Goal: Task Accomplishment & Management: Manage account settings

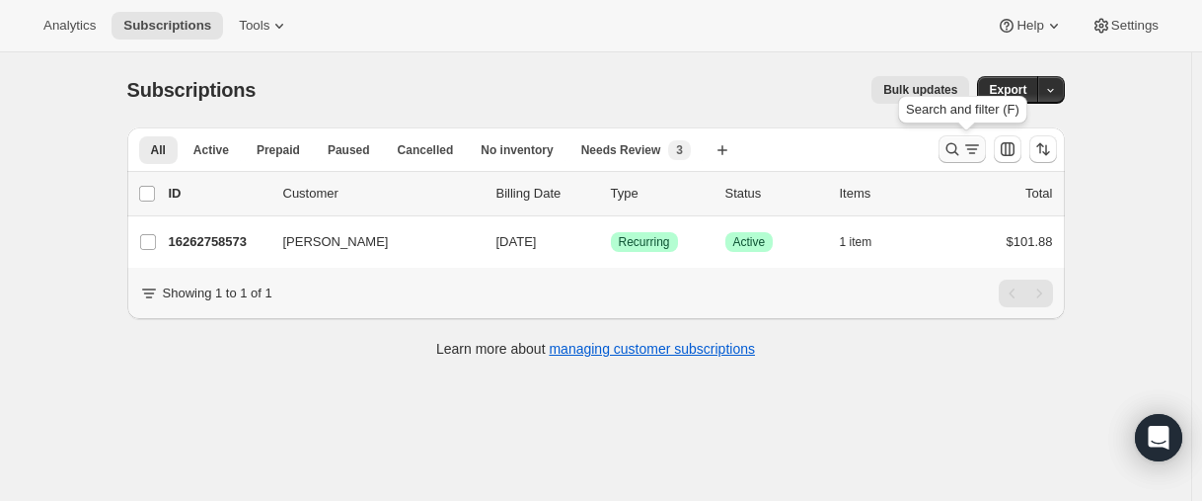
click at [954, 152] on icon "Search and filter results" at bounding box center [953, 149] width 20 height 20
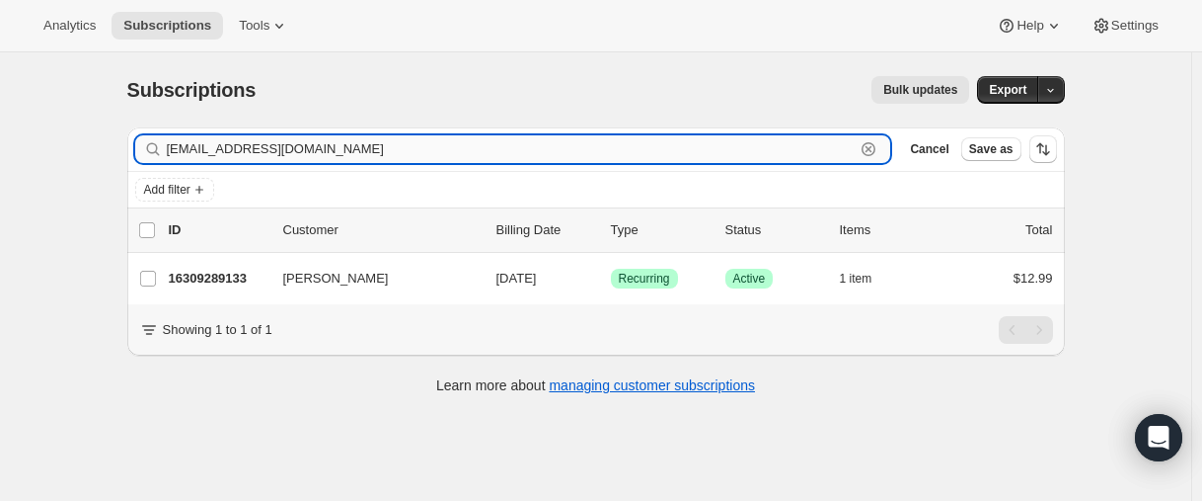
click at [324, 138] on input "[EMAIL_ADDRESS][DOMAIN_NAME]" at bounding box center [511, 149] width 689 height 28
paste input "text"
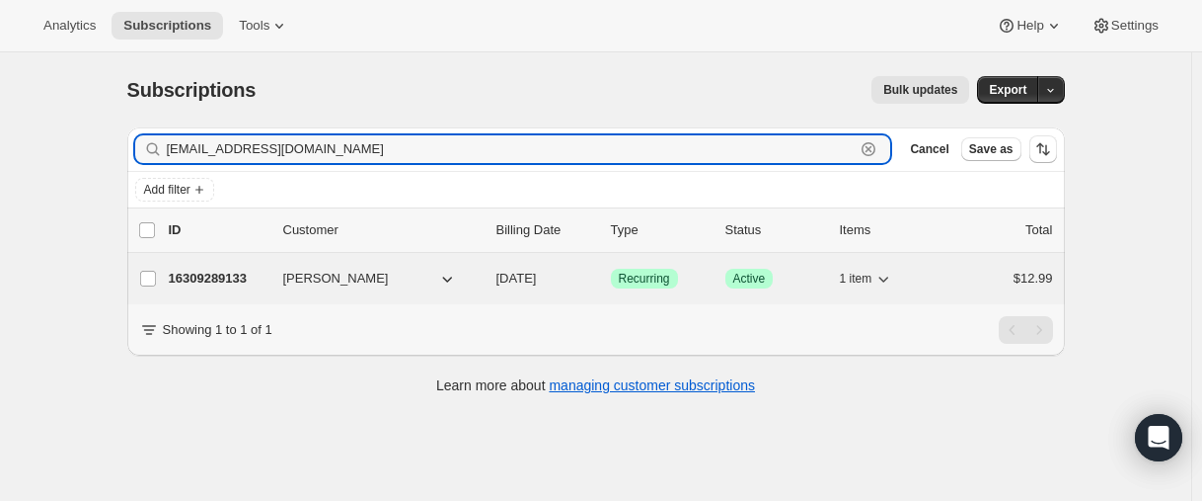
type input "[EMAIL_ADDRESS][DOMAIN_NAME]"
click at [204, 276] on p "16309289133" at bounding box center [218, 279] width 99 height 20
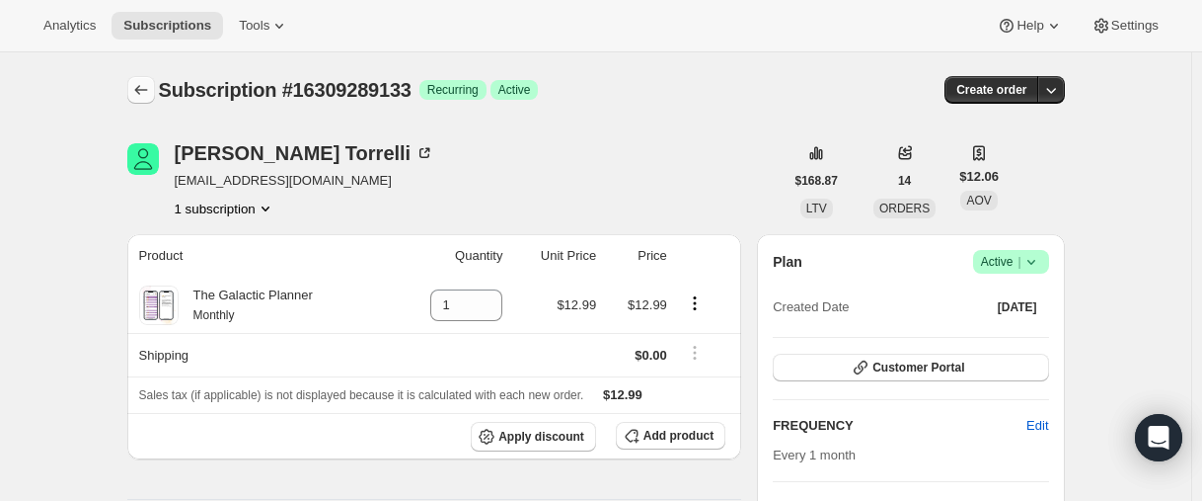
click at [151, 92] on icon "Subscriptions" at bounding box center [141, 90] width 20 height 20
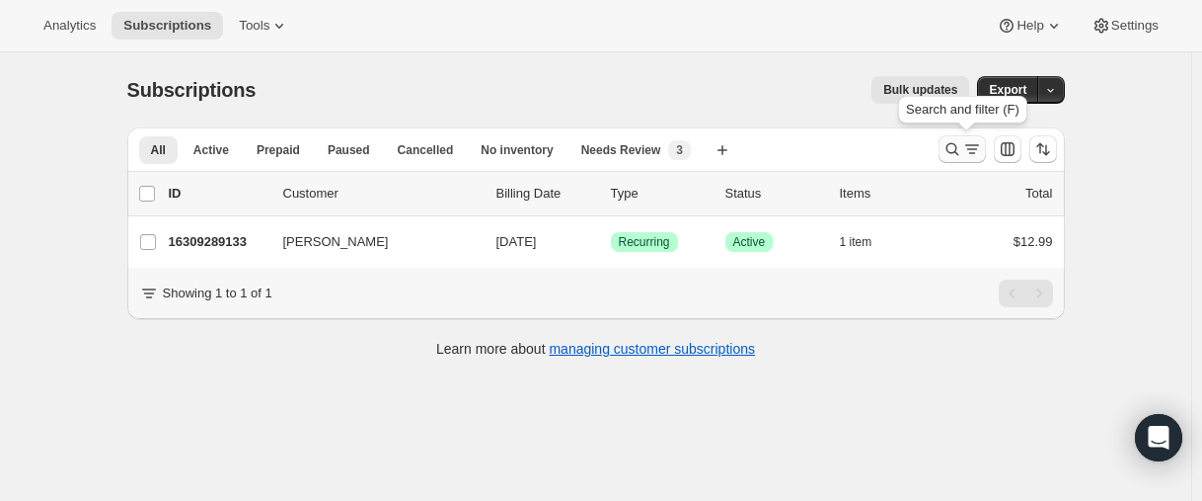
click at [963, 148] on icon "Search and filter results" at bounding box center [953, 149] width 20 height 20
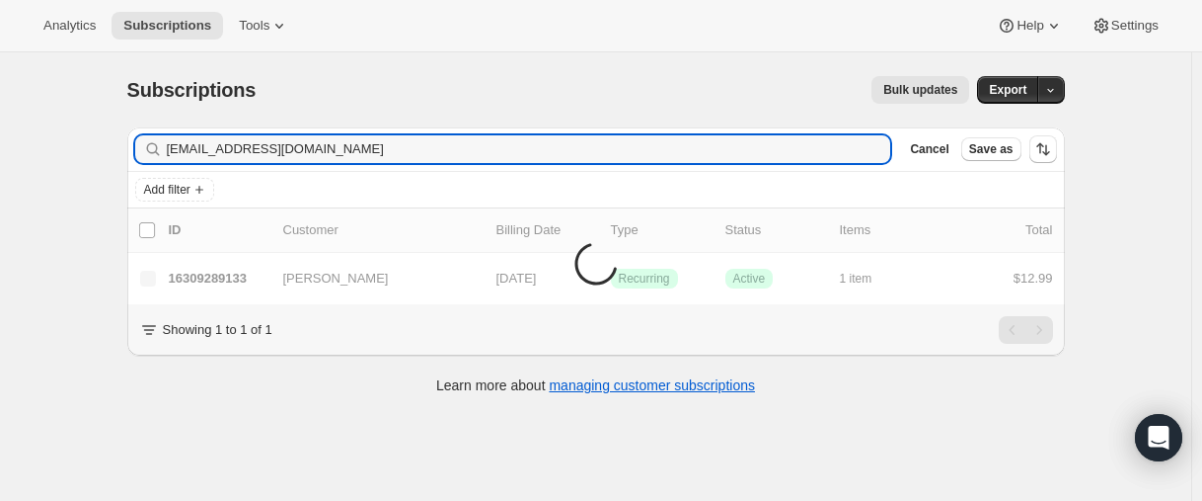
type input "[EMAIL_ADDRESS][DOMAIN_NAME]"
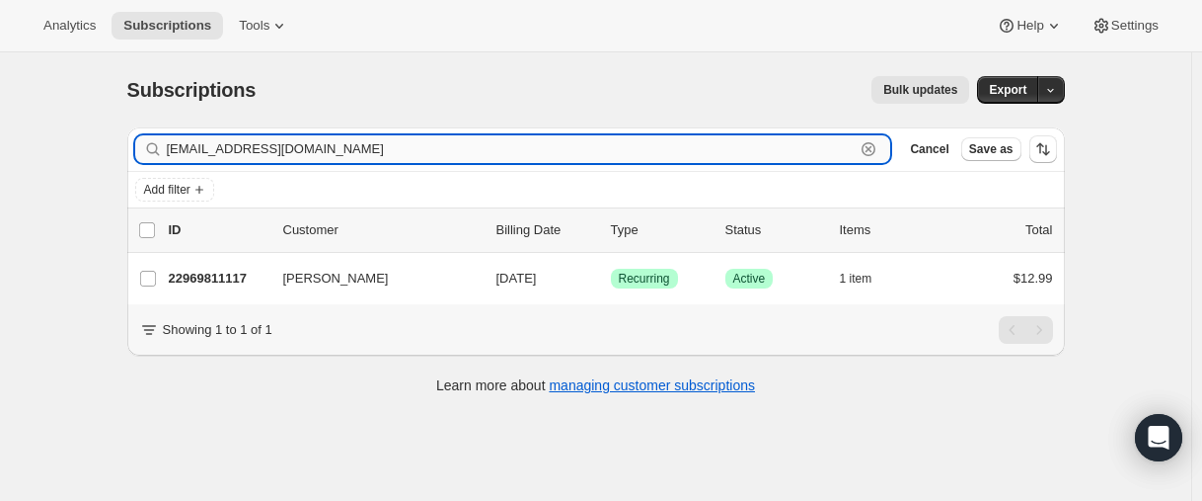
click at [300, 145] on input "[EMAIL_ADDRESS][DOMAIN_NAME]" at bounding box center [511, 149] width 689 height 28
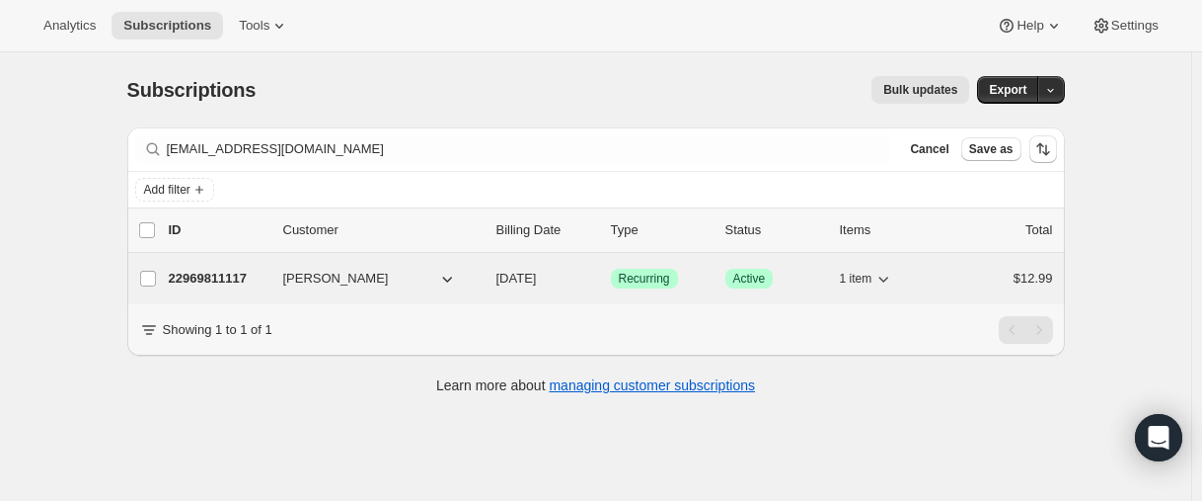
click at [223, 274] on p "22969811117" at bounding box center [218, 279] width 99 height 20
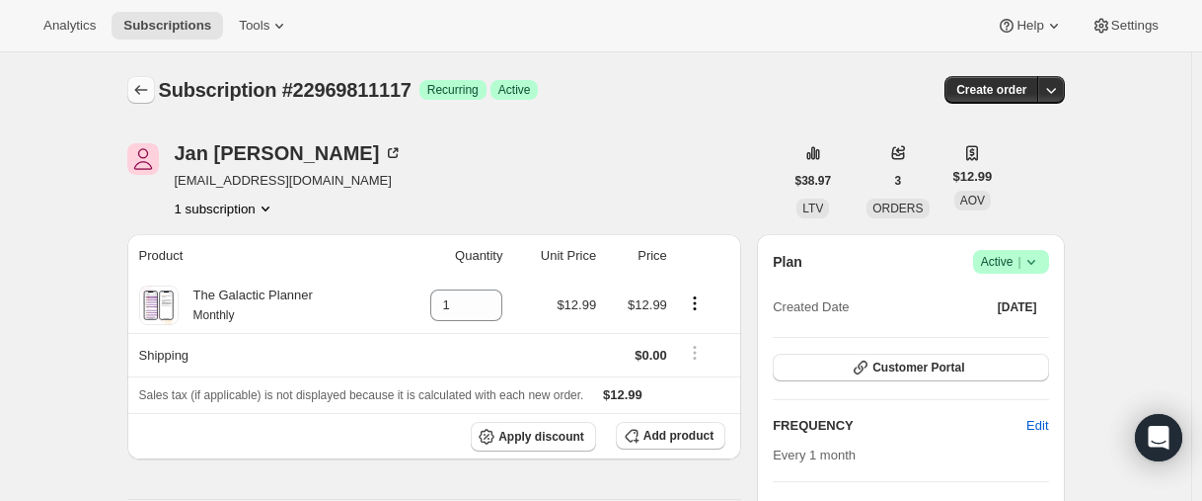
click at [135, 86] on icon "Subscriptions" at bounding box center [141, 90] width 20 height 20
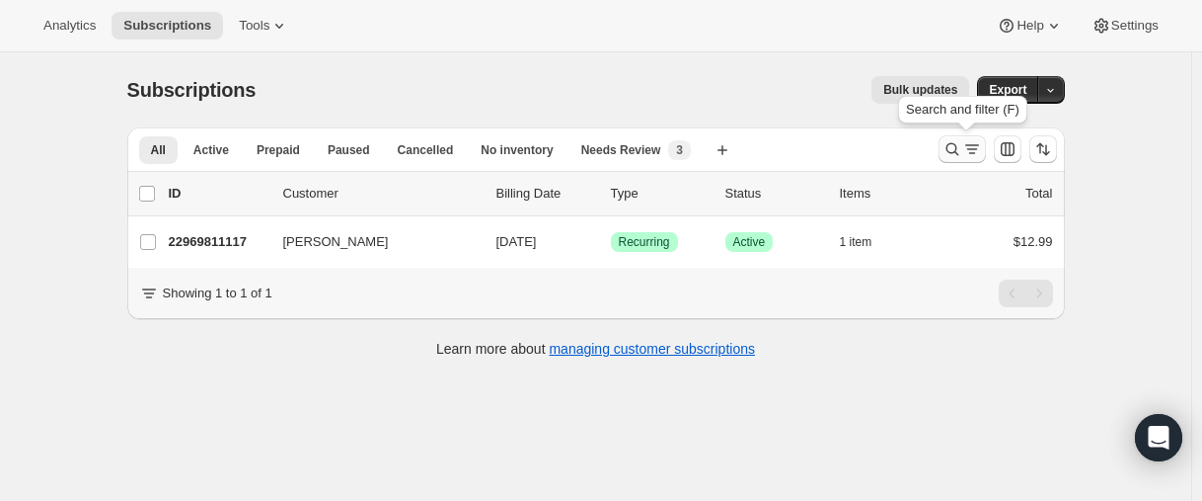
click at [954, 149] on icon "Search and filter results" at bounding box center [953, 149] width 20 height 20
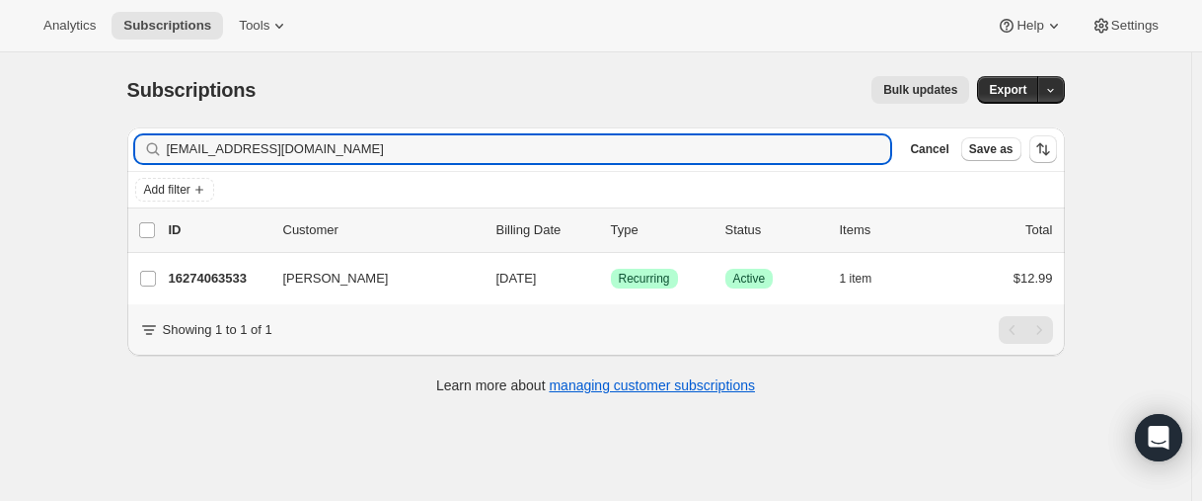
type input "[EMAIL_ADDRESS][DOMAIN_NAME]"
click at [209, 279] on p "16274063533" at bounding box center [218, 279] width 99 height 20
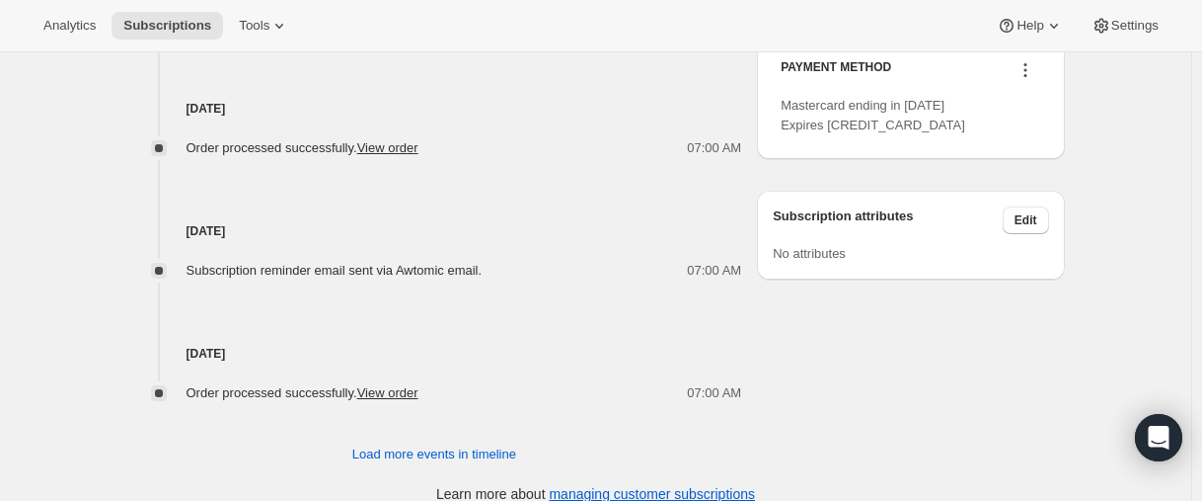
scroll to position [1073, 0]
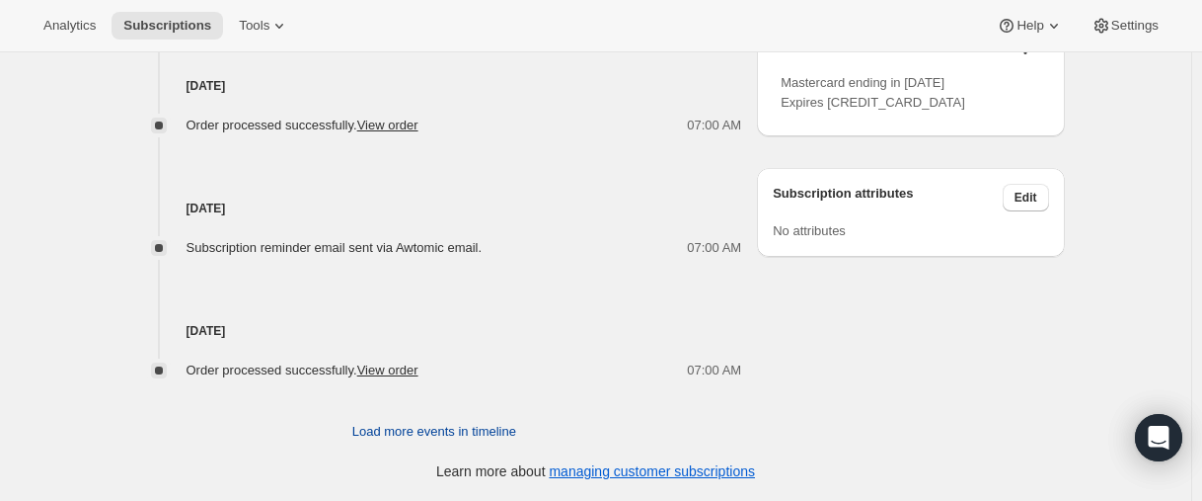
click at [389, 420] on button "Load more events in timeline" at bounding box center [435, 432] width 188 height 32
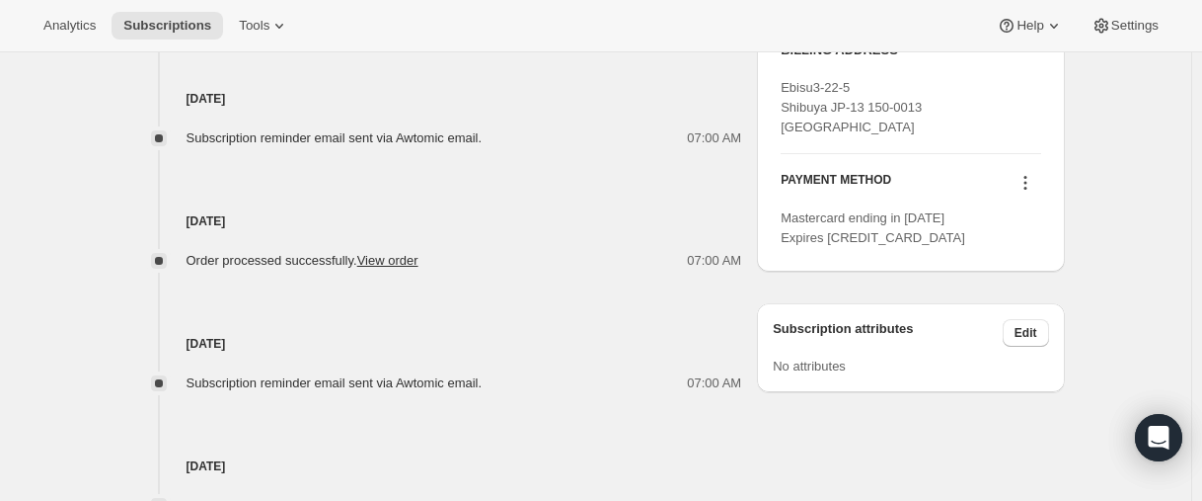
scroll to position [579, 0]
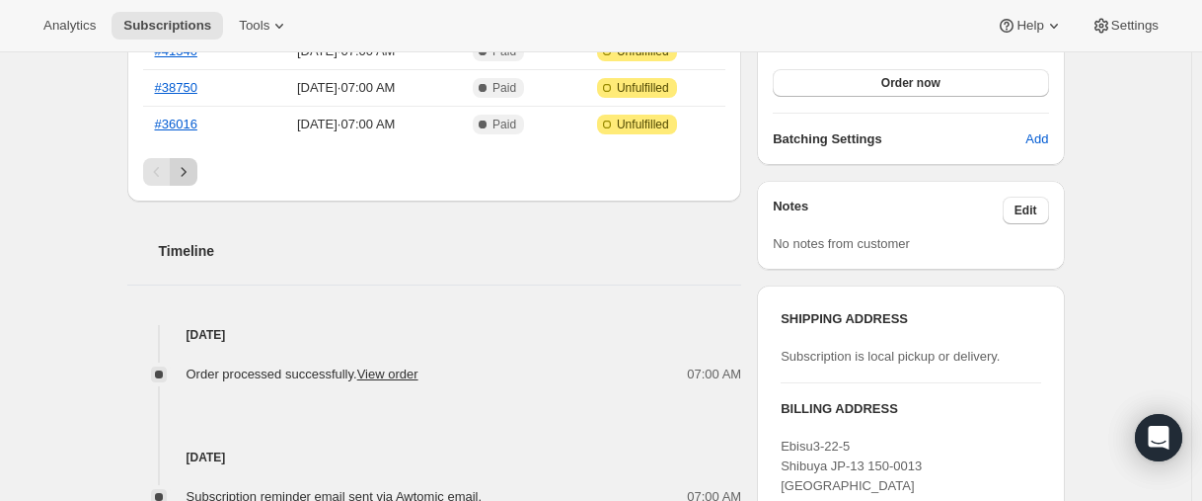
click at [191, 175] on icon "Next" at bounding box center [184, 172] width 20 height 20
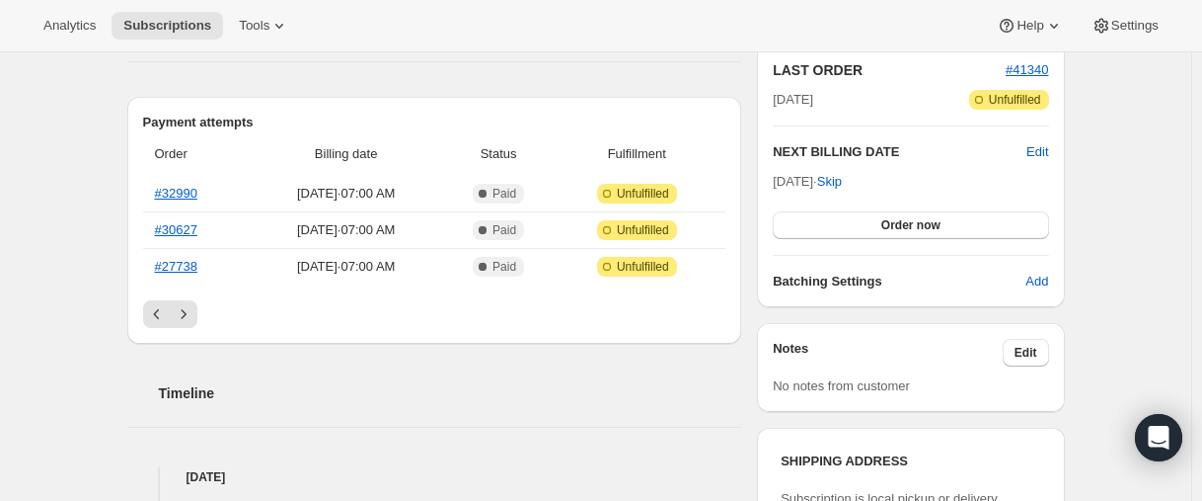
scroll to position [382, 0]
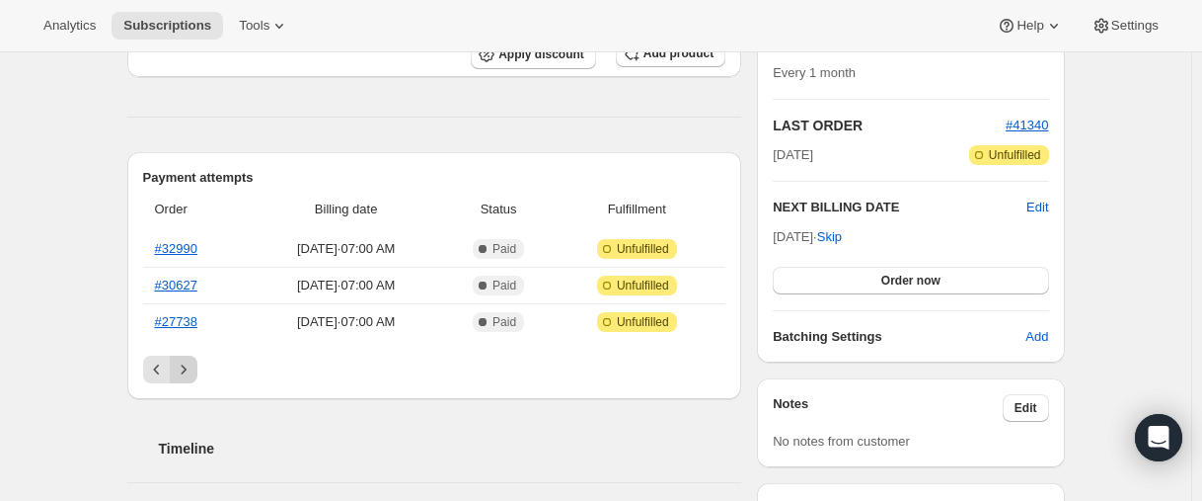
click at [190, 360] on icon "Next" at bounding box center [184, 369] width 20 height 20
click at [190, 372] on icon "Next" at bounding box center [184, 369] width 20 height 20
click at [188, 364] on icon "Next" at bounding box center [184, 369] width 20 height 20
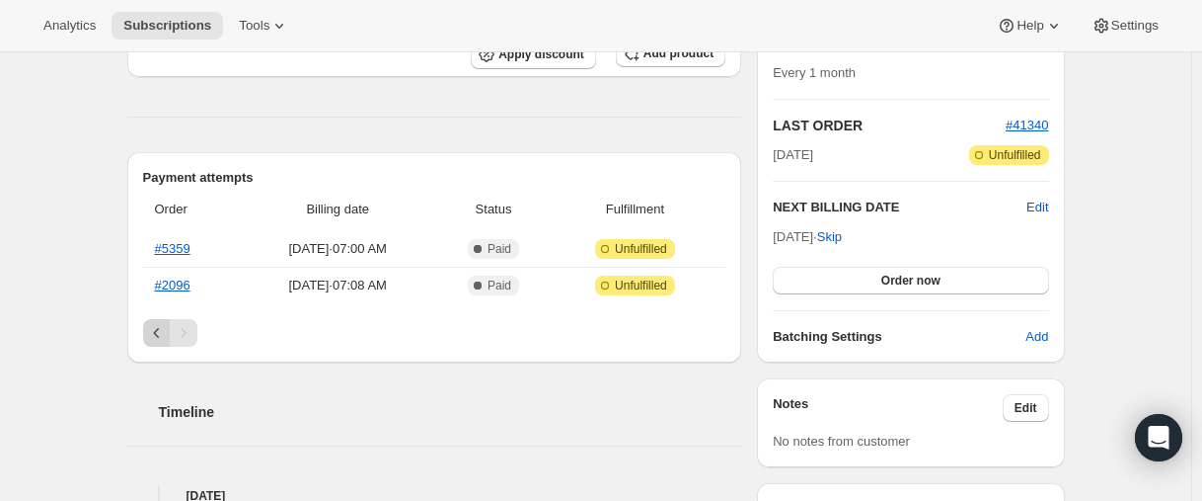
click at [161, 337] on icon "Previous" at bounding box center [157, 333] width 20 height 20
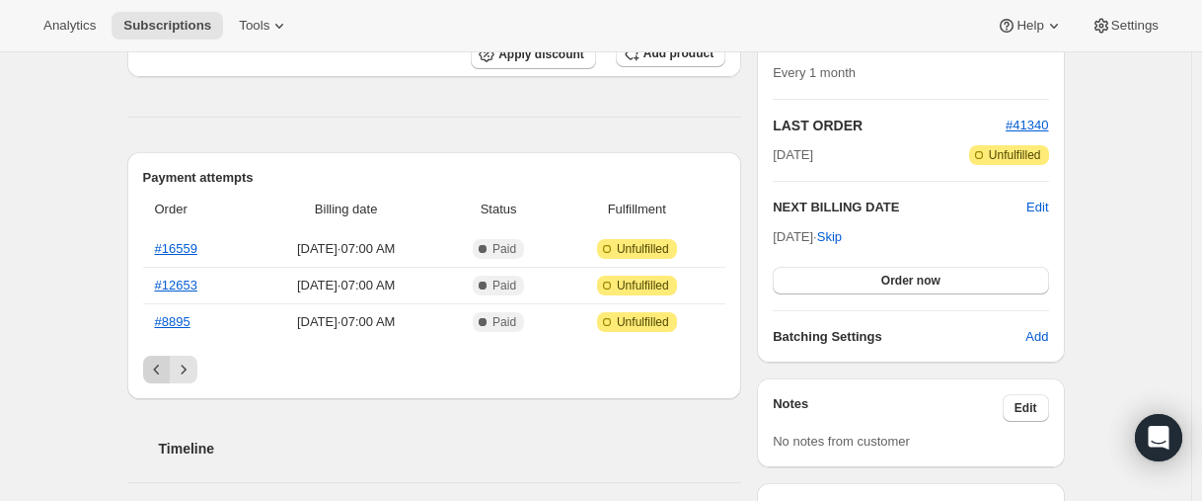
click at [167, 371] on icon "Previous" at bounding box center [157, 369] width 20 height 20
click at [165, 373] on icon "Previous" at bounding box center [157, 369] width 20 height 20
click at [166, 373] on icon "Previous" at bounding box center [157, 369] width 20 height 20
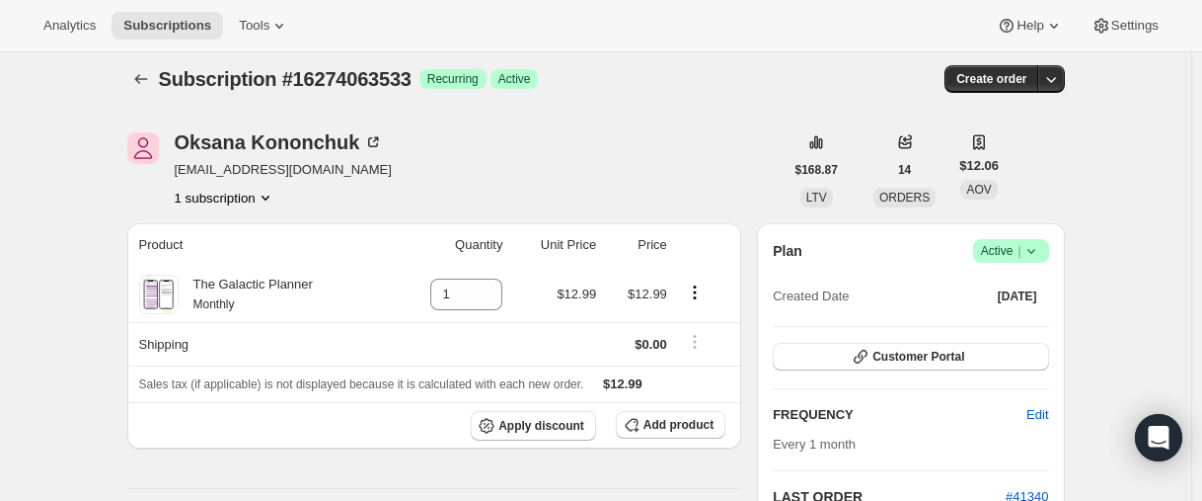
scroll to position [0, 0]
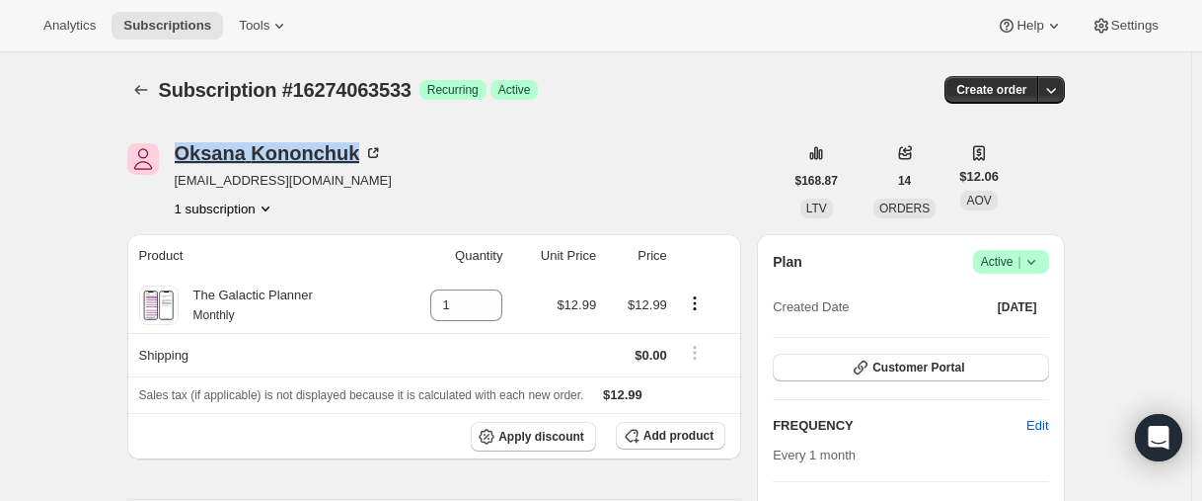
drag, startPoint x: 176, startPoint y: 157, endPoint x: 365, endPoint y: 157, distance: 189.5
click at [365, 157] on div "[PERSON_NAME] [PERSON_NAME][EMAIL_ADDRESS][DOMAIN_NAME] 1 subscription" at bounding box center [455, 180] width 656 height 75
copy div "[PERSON_NAME]"
click at [150, 96] on icon "Subscriptions" at bounding box center [141, 90] width 20 height 20
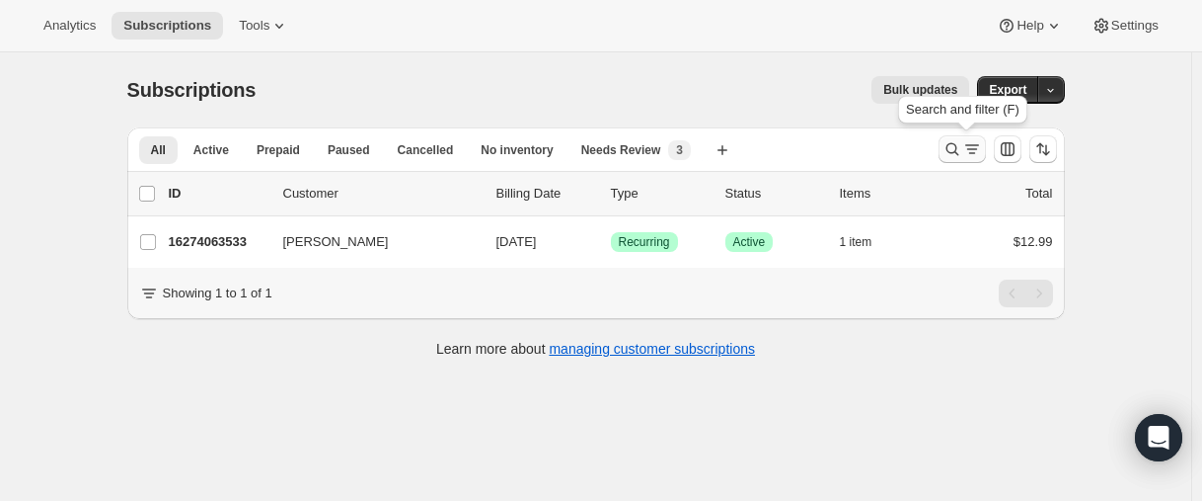
click at [954, 158] on icon "Search and filter results" at bounding box center [953, 149] width 20 height 20
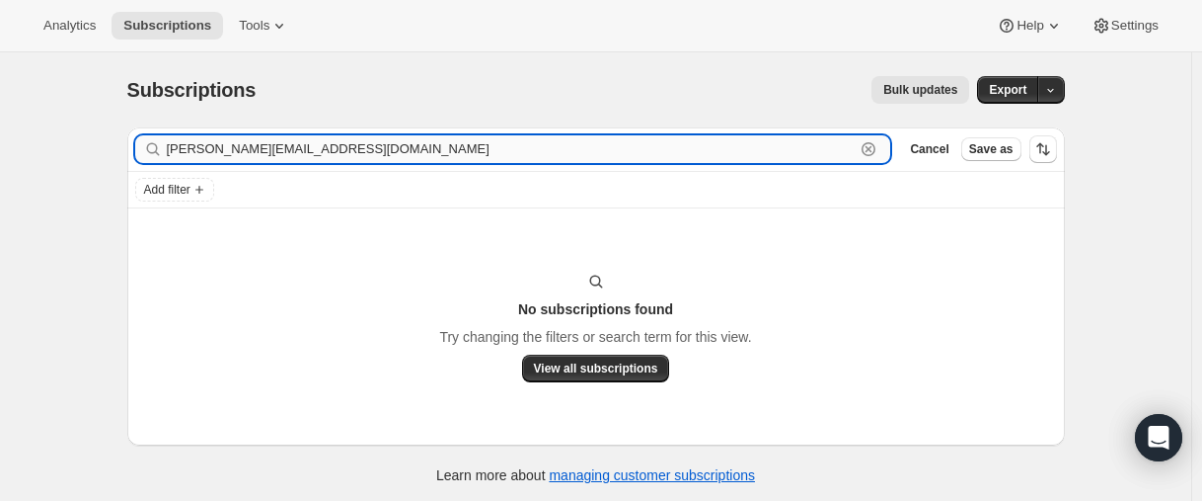
click at [340, 154] on input "[PERSON_NAME][EMAIL_ADDRESS][DOMAIN_NAME]" at bounding box center [511, 149] width 689 height 28
click at [307, 146] on input "[PERSON_NAME][EMAIL_ADDRESS][DOMAIN_NAME]" at bounding box center [511, 149] width 689 height 28
paste input "22244950189"
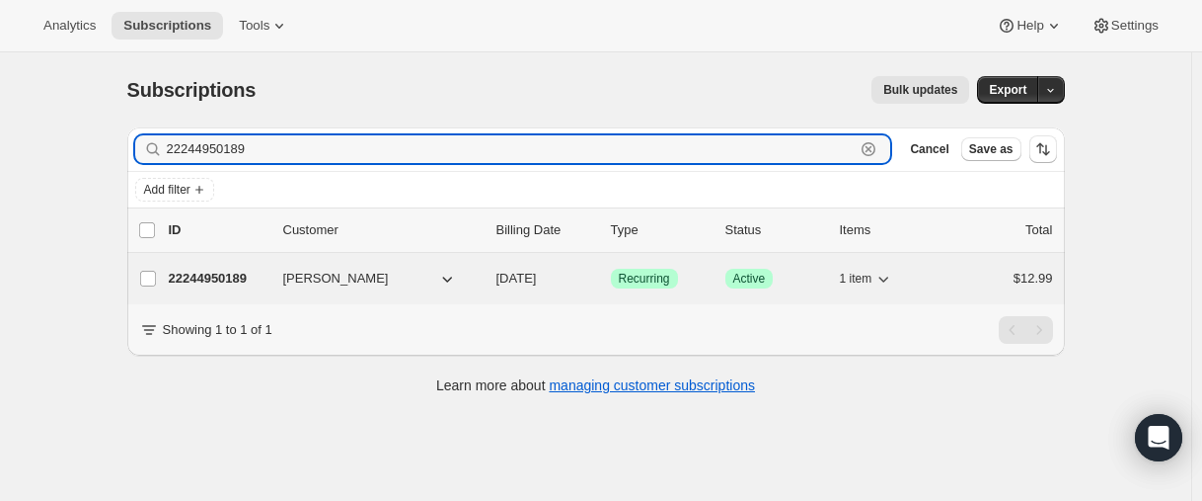
type input "22244950189"
click at [223, 280] on p "22244950189" at bounding box center [218, 279] width 99 height 20
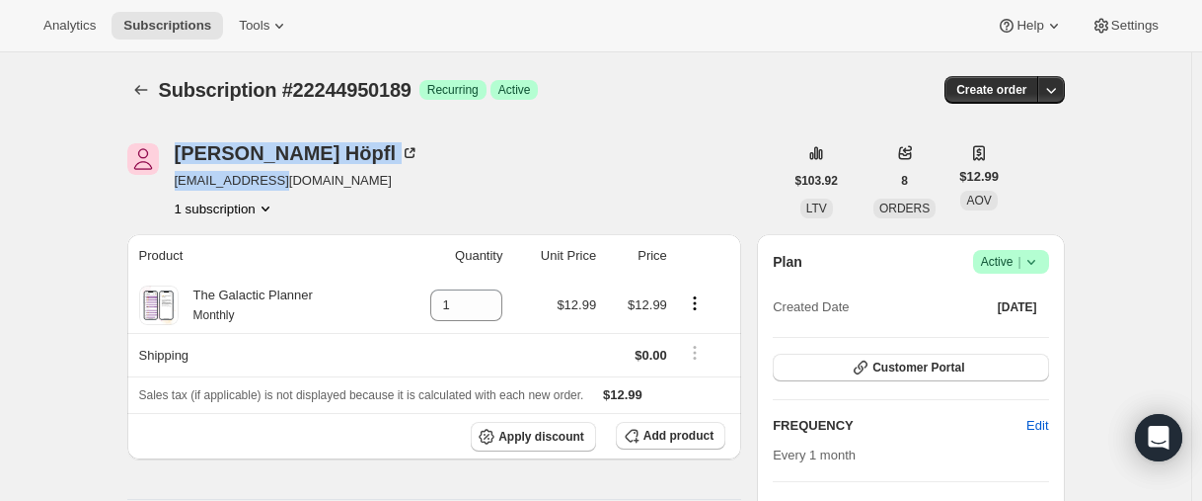
drag, startPoint x: 200, startPoint y: 182, endPoint x: 285, endPoint y: 176, distance: 85.1
click at [285, 176] on div "[PERSON_NAME] [EMAIL_ADDRESS][DOMAIN_NAME] 1 subscription" at bounding box center [455, 180] width 656 height 75
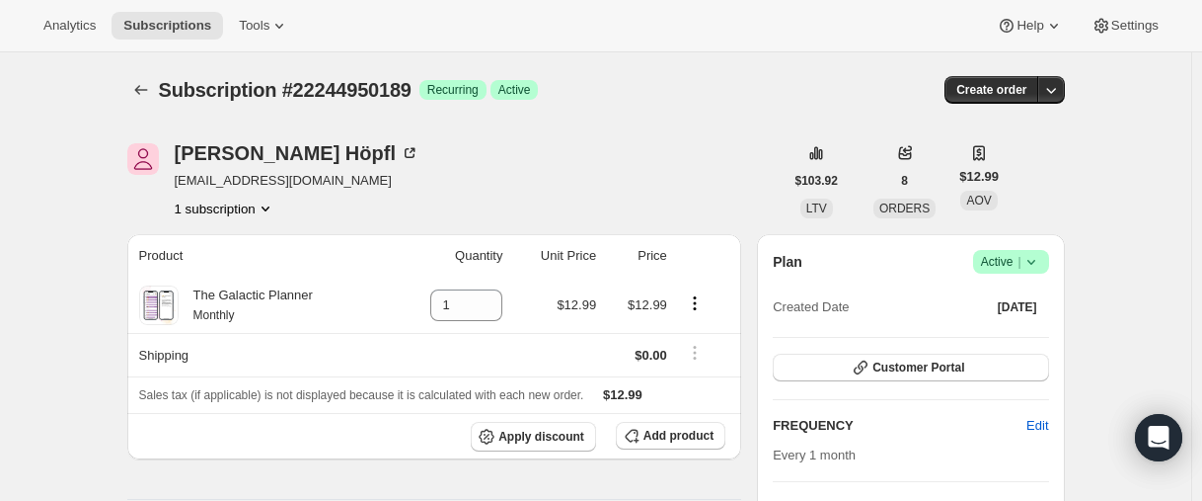
click at [315, 185] on span "[EMAIL_ADDRESS][DOMAIN_NAME]" at bounding box center [297, 181] width 245 height 20
drag, startPoint x: 310, startPoint y: 180, endPoint x: 174, endPoint y: 180, distance: 136.2
click at [174, 180] on div "[PERSON_NAME] [EMAIL_ADDRESS][DOMAIN_NAME] 1 subscription" at bounding box center [455, 180] width 656 height 75
copy span "[EMAIL_ADDRESS][DOMAIN_NAME]"
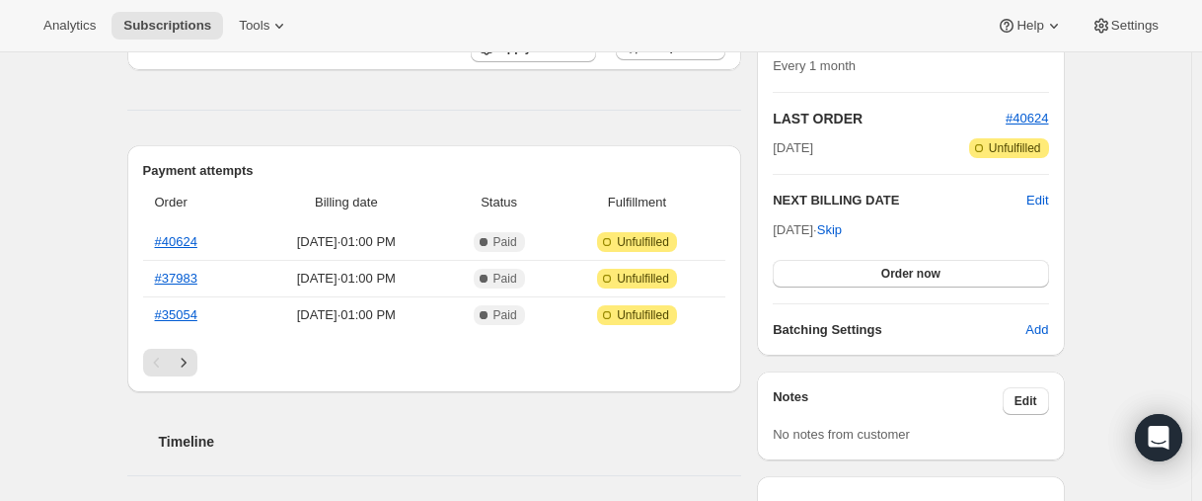
scroll to position [395, 0]
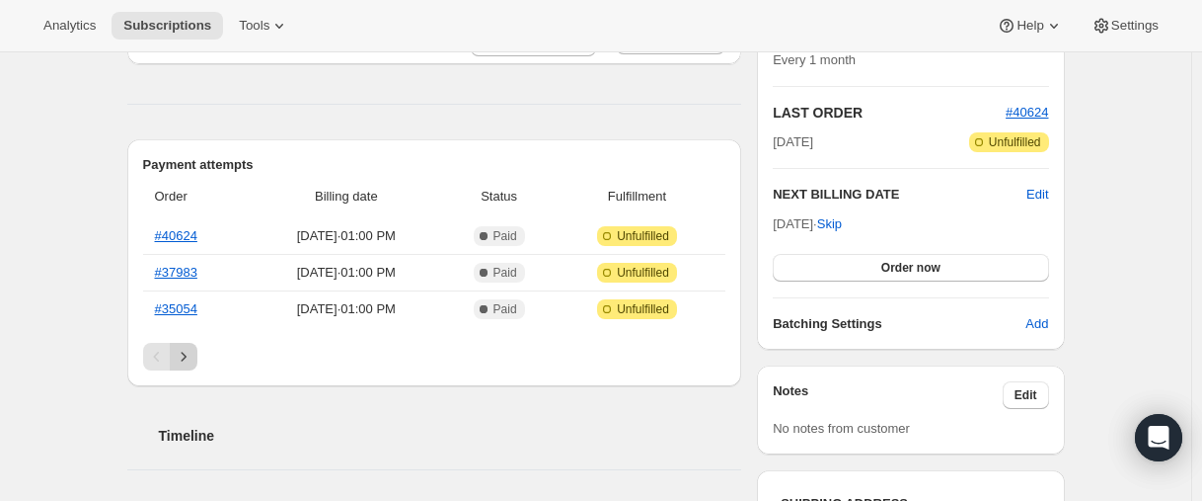
click at [183, 352] on icon "Next" at bounding box center [184, 357] width 20 height 20
click at [193, 355] on icon "Next" at bounding box center [184, 357] width 20 height 20
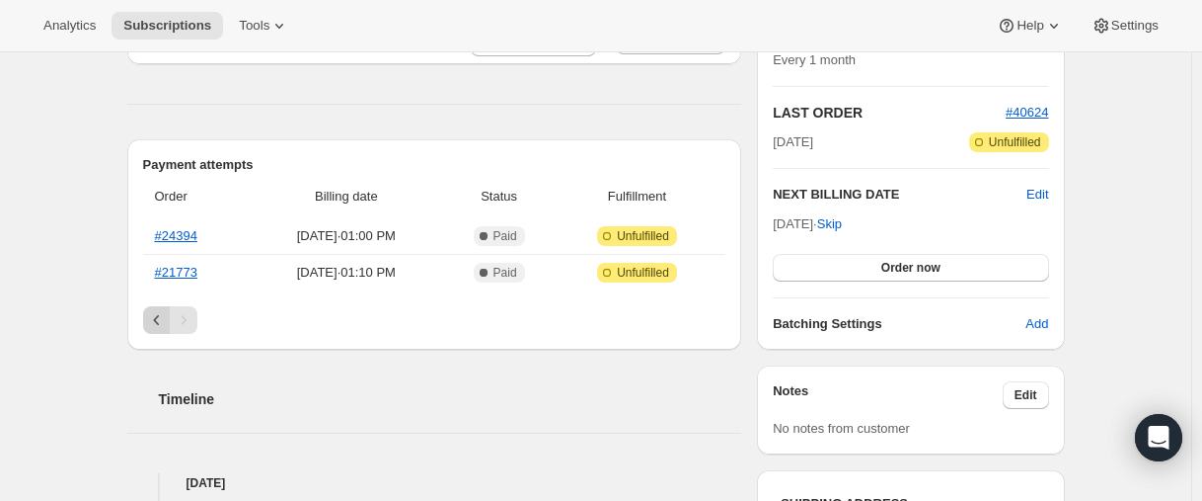
click at [162, 311] on icon "Previous" at bounding box center [157, 320] width 20 height 20
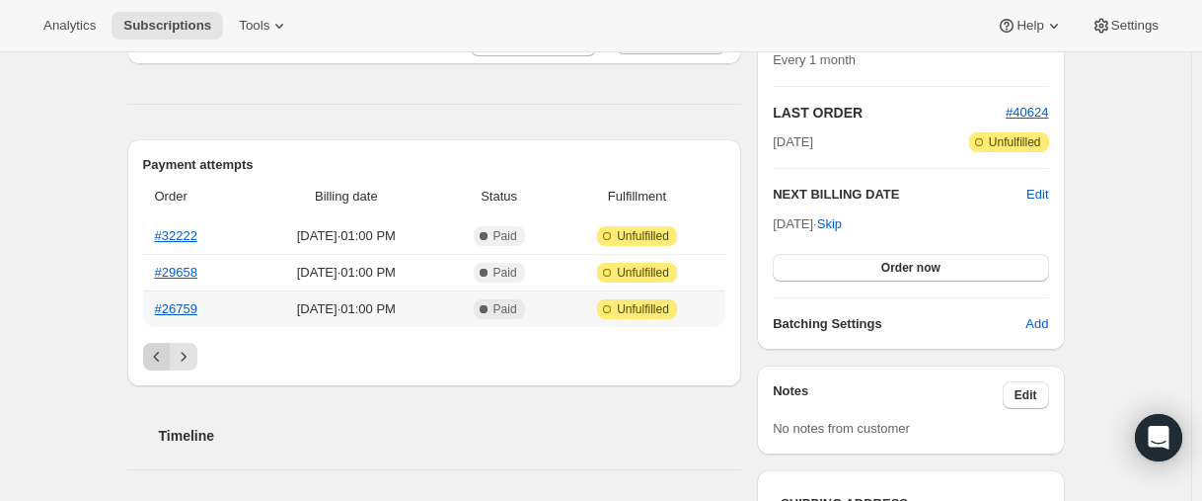
click at [162, 322] on th "#26759" at bounding box center [196, 308] width 107 height 37
click at [159, 353] on icon "Previous" at bounding box center [156, 356] width 6 height 10
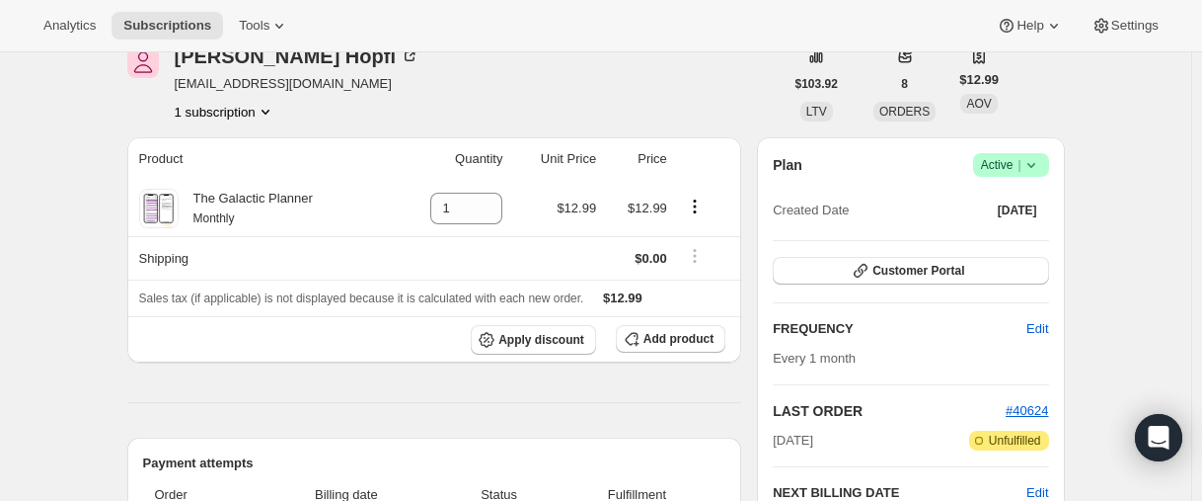
scroll to position [0, 0]
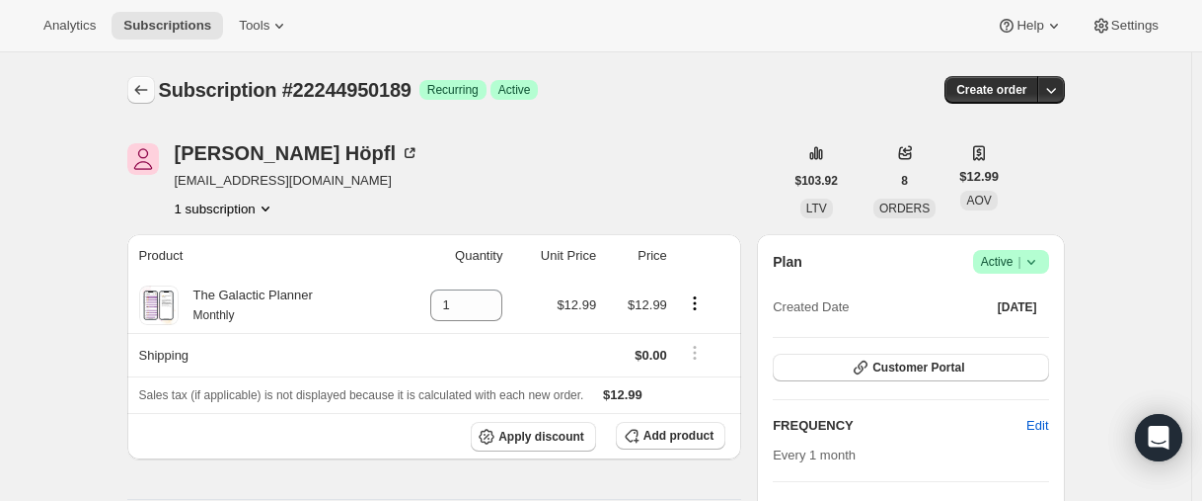
click at [151, 94] on icon "Subscriptions" at bounding box center [141, 90] width 20 height 20
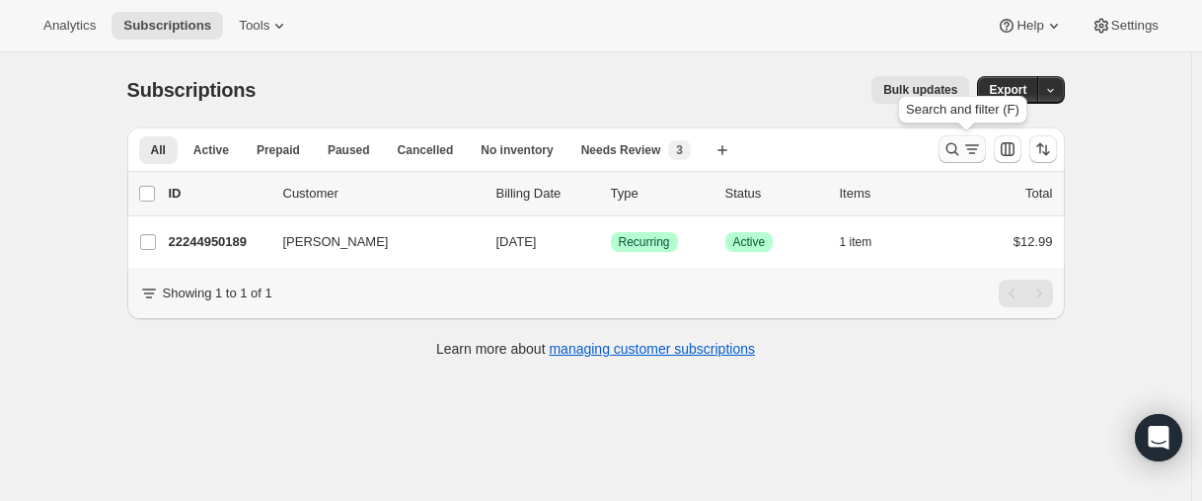
click at [947, 151] on icon "Search and filter results" at bounding box center [953, 149] width 20 height 20
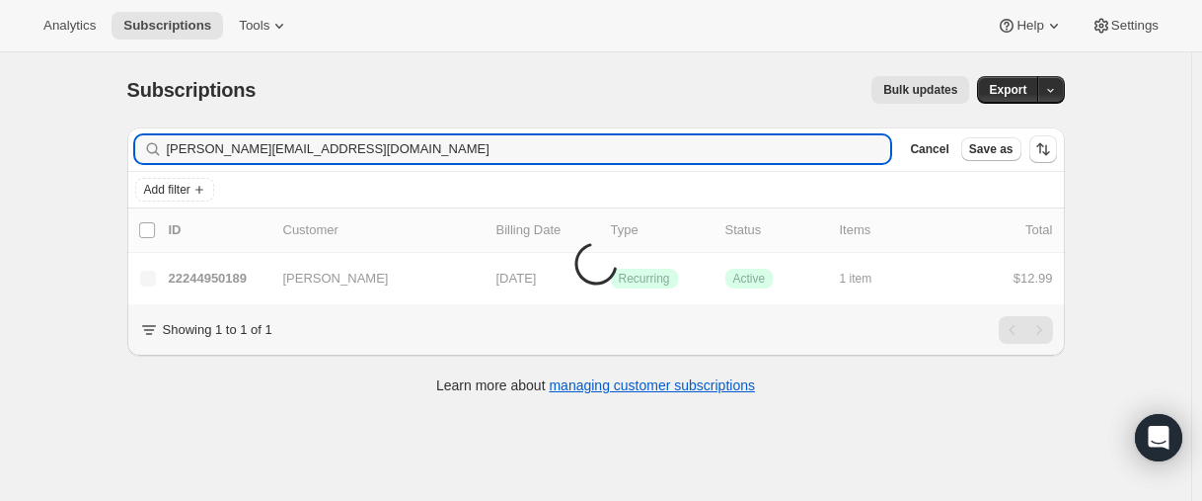
type input "[PERSON_NAME][EMAIL_ADDRESS][DOMAIN_NAME]"
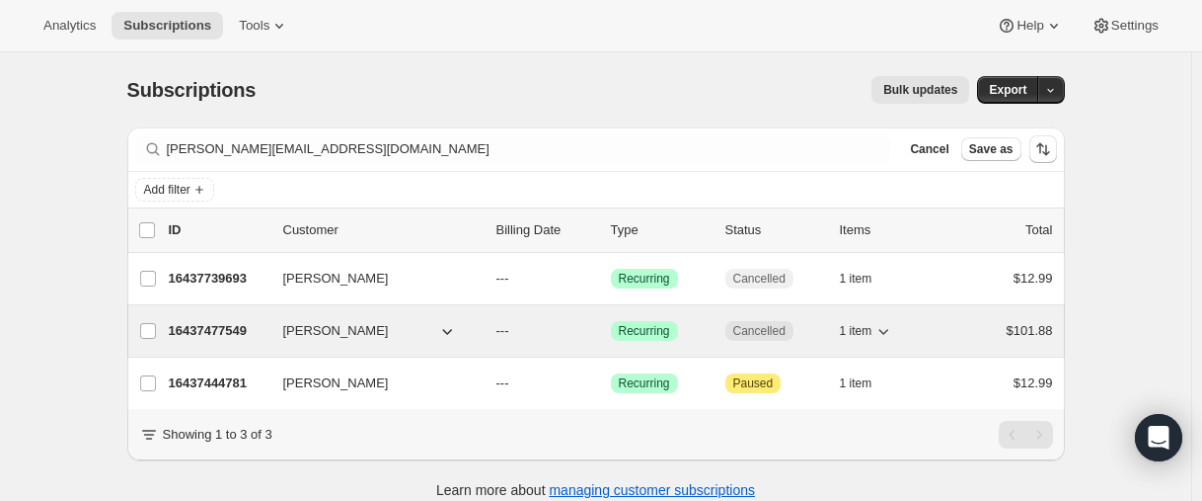
click at [210, 329] on p "16437477549" at bounding box center [218, 331] width 99 height 20
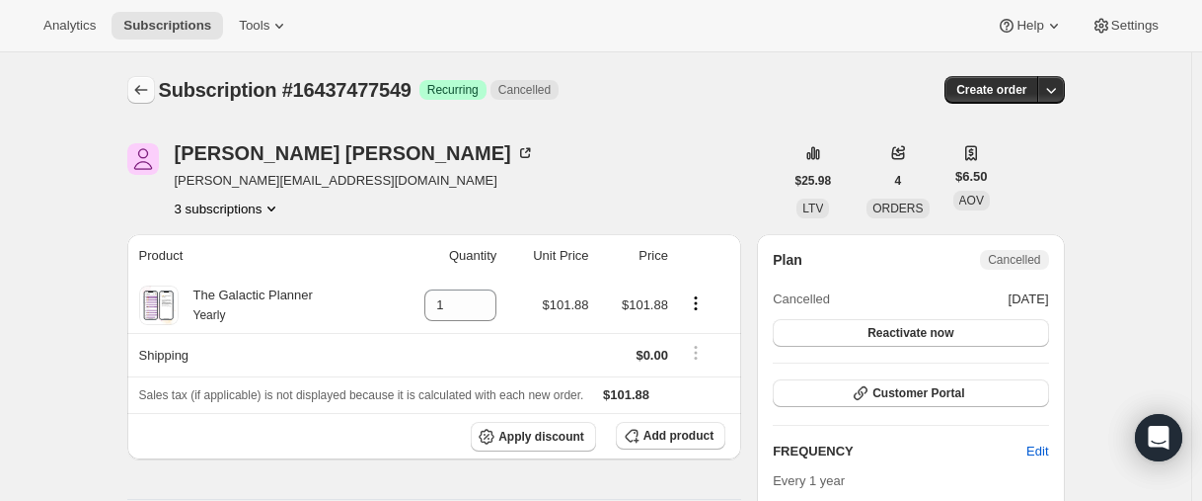
click at [145, 85] on icon "Subscriptions" at bounding box center [141, 90] width 20 height 20
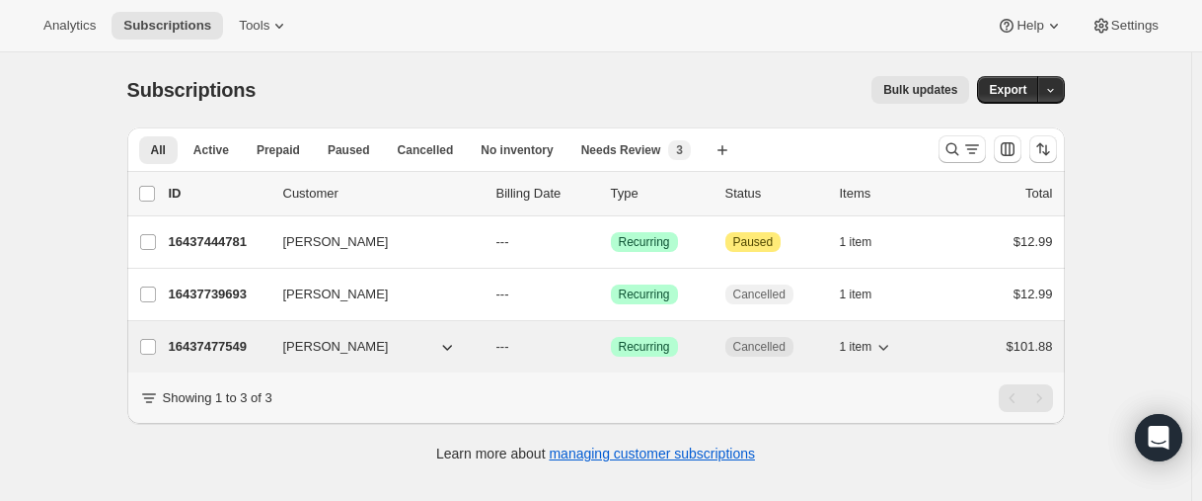
click at [207, 347] on p "16437477549" at bounding box center [218, 347] width 99 height 20
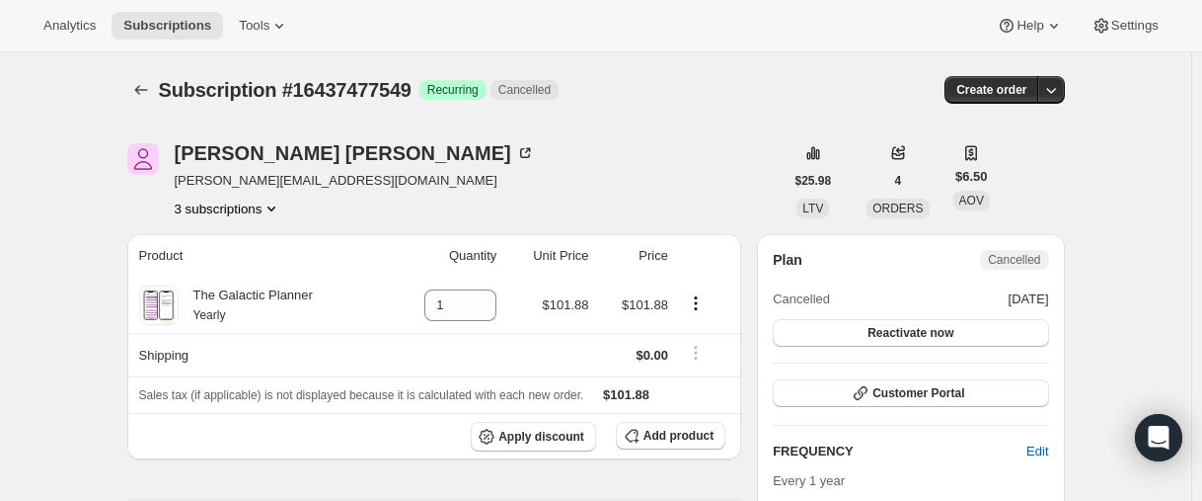
click at [211, 210] on button "3 subscriptions" at bounding box center [229, 208] width 108 height 20
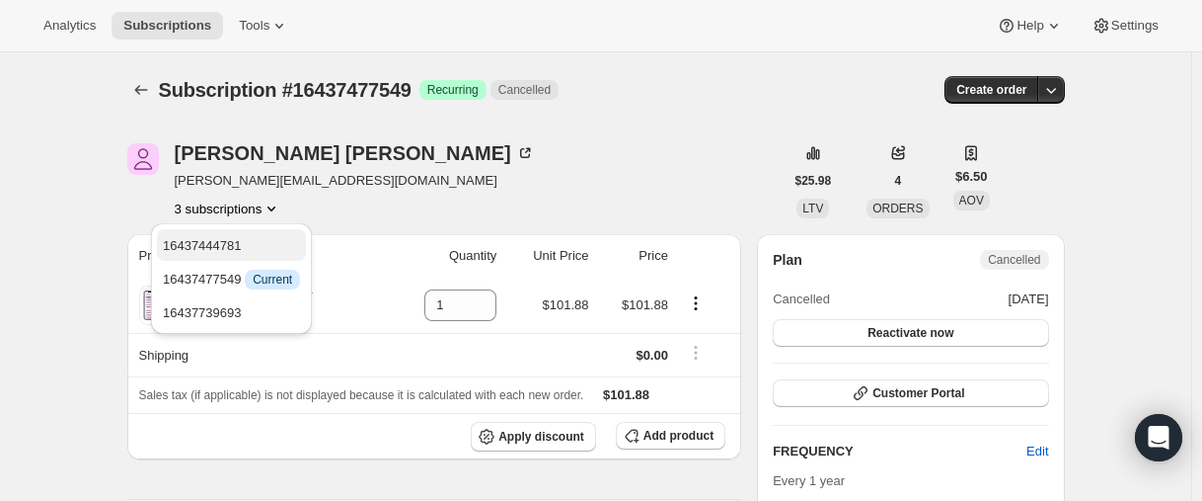
click at [214, 246] on span "16437444781" at bounding box center [202, 245] width 79 height 15
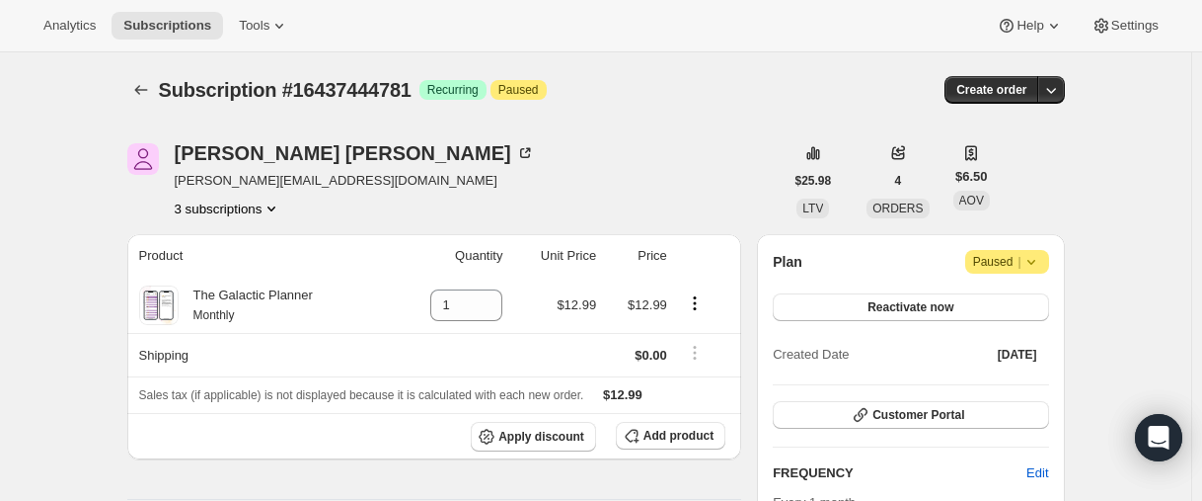
click at [208, 206] on button "3 subscriptions" at bounding box center [229, 208] width 108 height 20
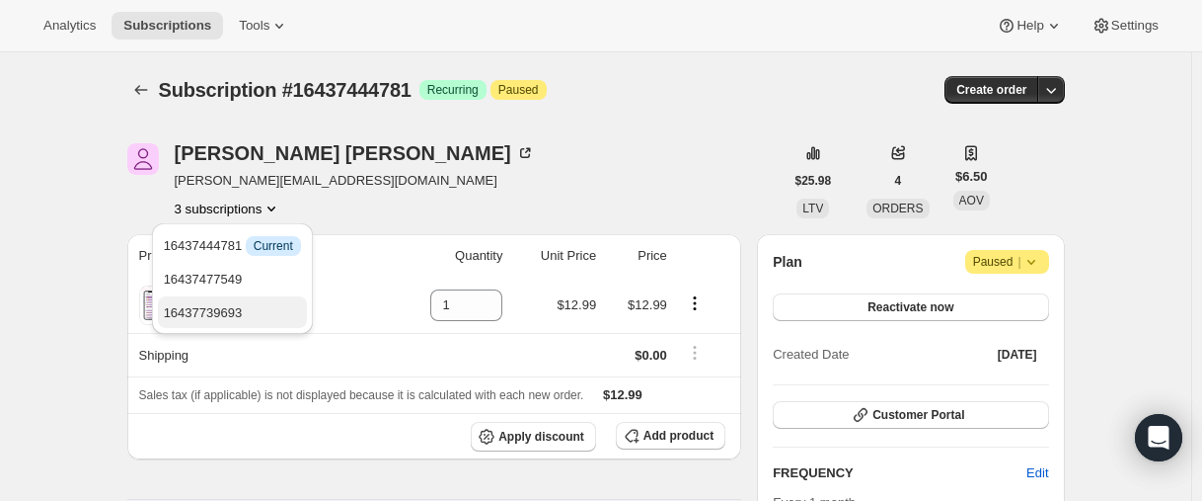
click at [181, 303] on span "16437739693" at bounding box center [232, 313] width 137 height 20
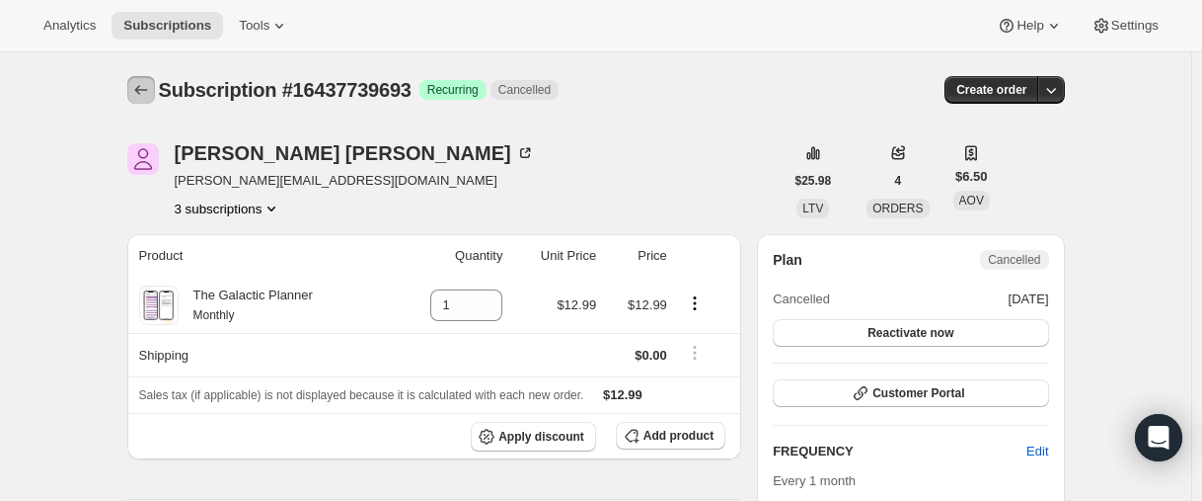
click at [153, 79] on button "Subscriptions" at bounding box center [141, 90] width 28 height 28
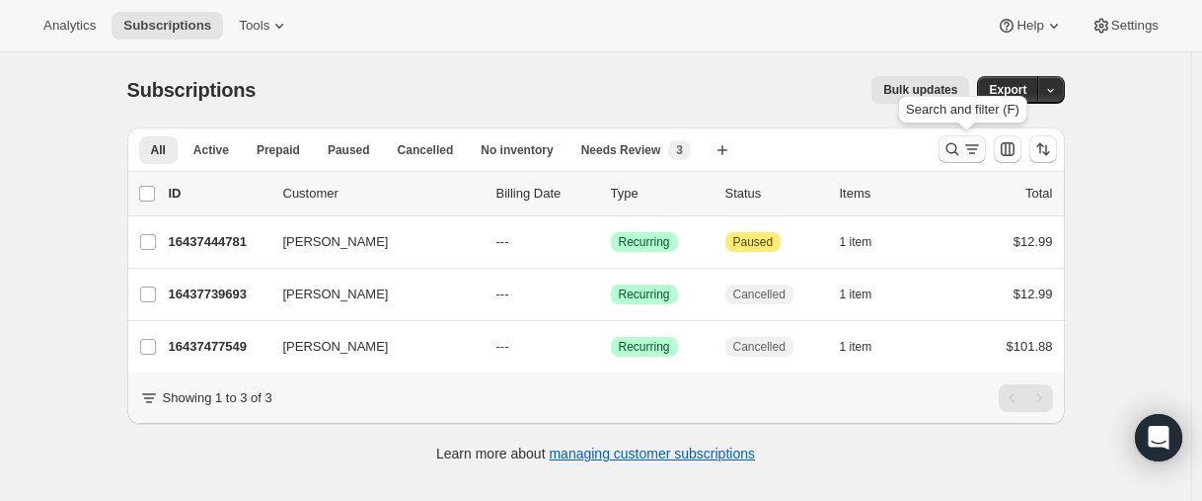
click at [958, 143] on icon "Search and filter results" at bounding box center [953, 149] width 20 height 20
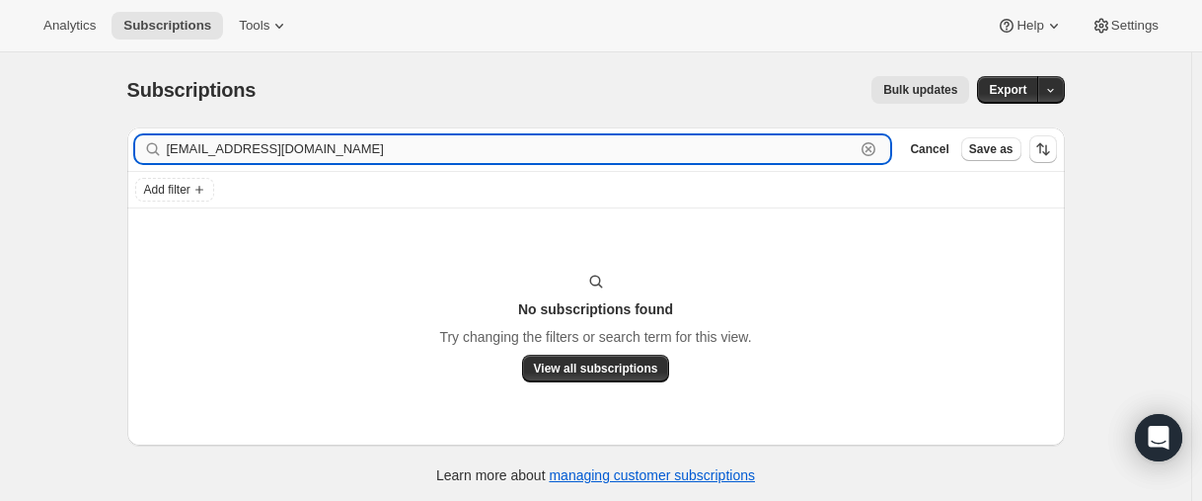
click at [253, 138] on input "[EMAIL_ADDRESS][DOMAIN_NAME]" at bounding box center [511, 149] width 689 height 28
paste input "25260130477"
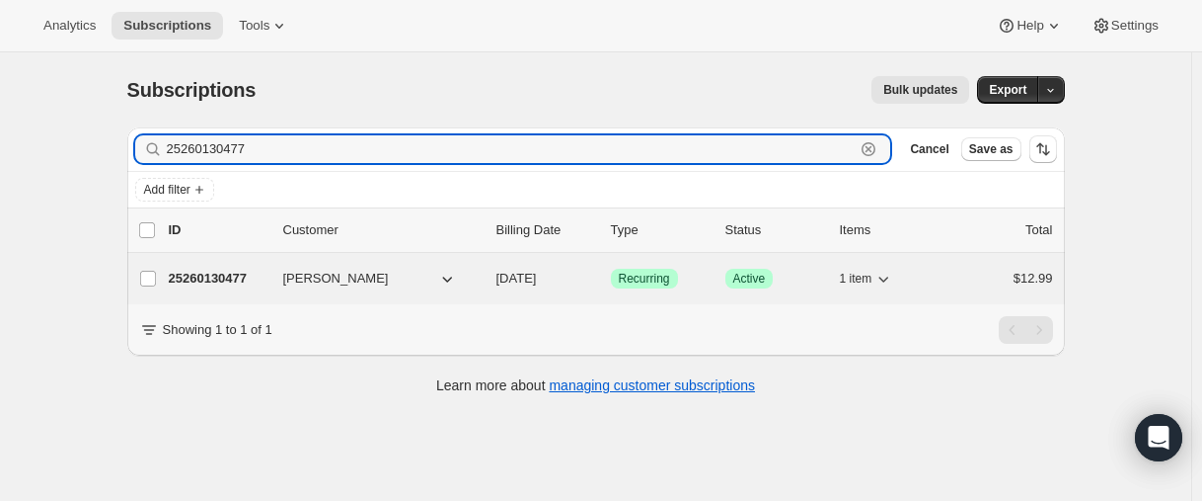
type input "25260130477"
click at [206, 275] on p "25260130477" at bounding box center [218, 279] width 99 height 20
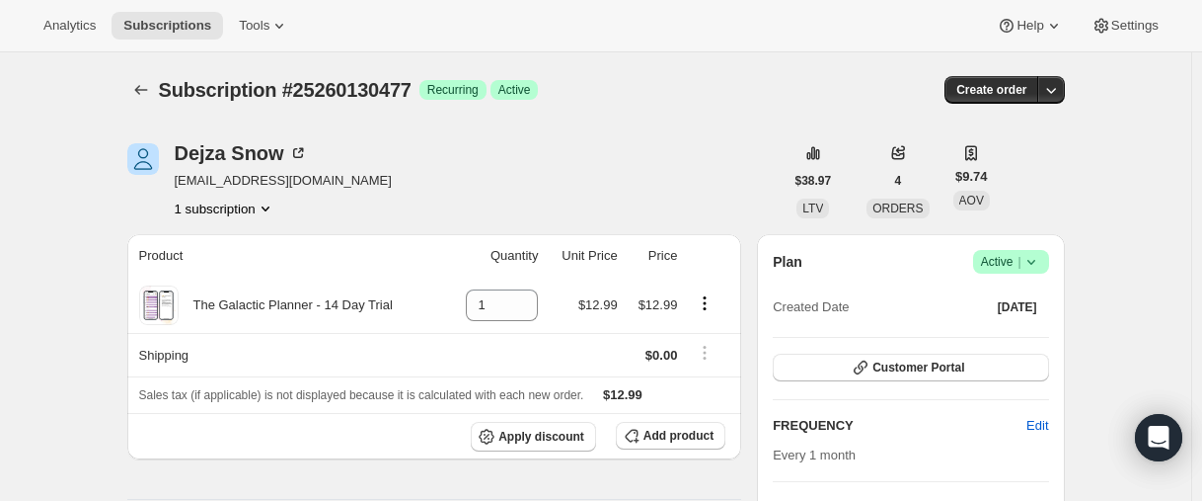
click at [1046, 263] on span "Success Active |" at bounding box center [1011, 262] width 76 height 24
click at [1021, 325] on span "Cancel subscription" at bounding box center [1009, 335] width 112 height 20
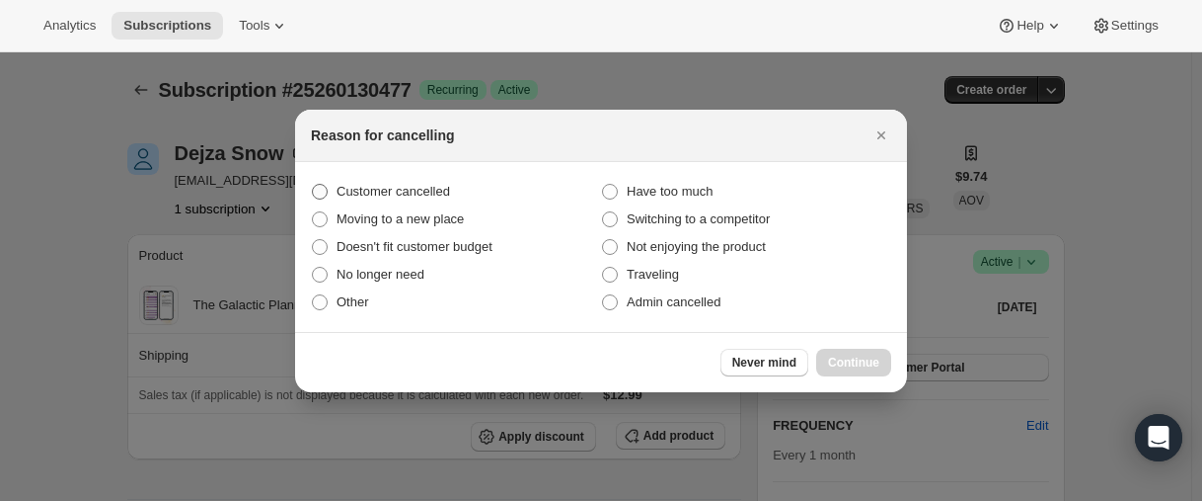
click at [393, 197] on span "Customer cancelled" at bounding box center [394, 191] width 114 height 15
click at [313, 185] on input "Customer cancelled" at bounding box center [312, 184] width 1 height 1
radio input "true"
drag, startPoint x: 851, startPoint y: 364, endPoint x: 854, endPoint y: 353, distance: 11.3
click at [852, 364] on span "Continue" at bounding box center [853, 362] width 51 height 16
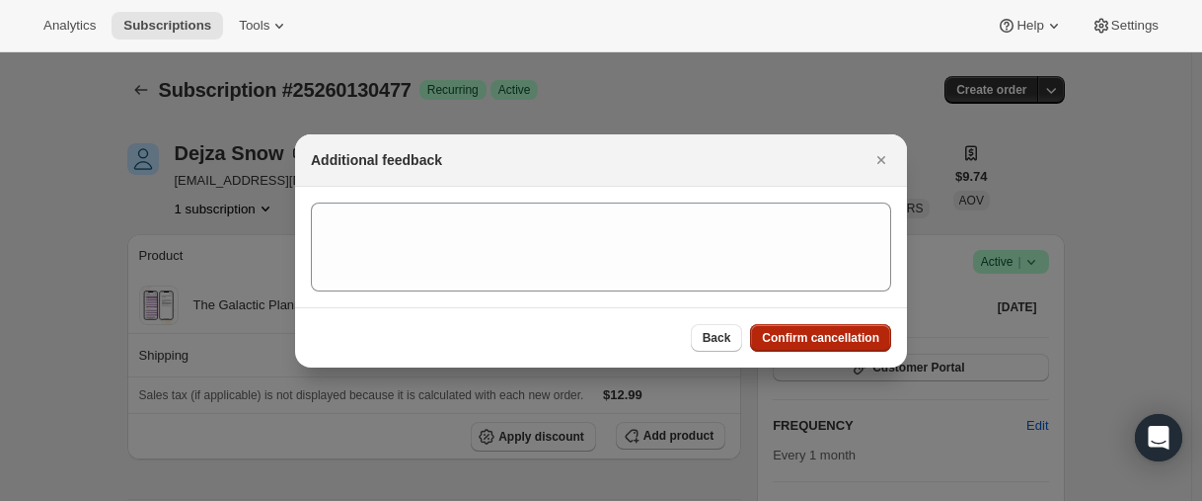
click at [854, 346] on button "Confirm cancellation" at bounding box center [820, 338] width 141 height 28
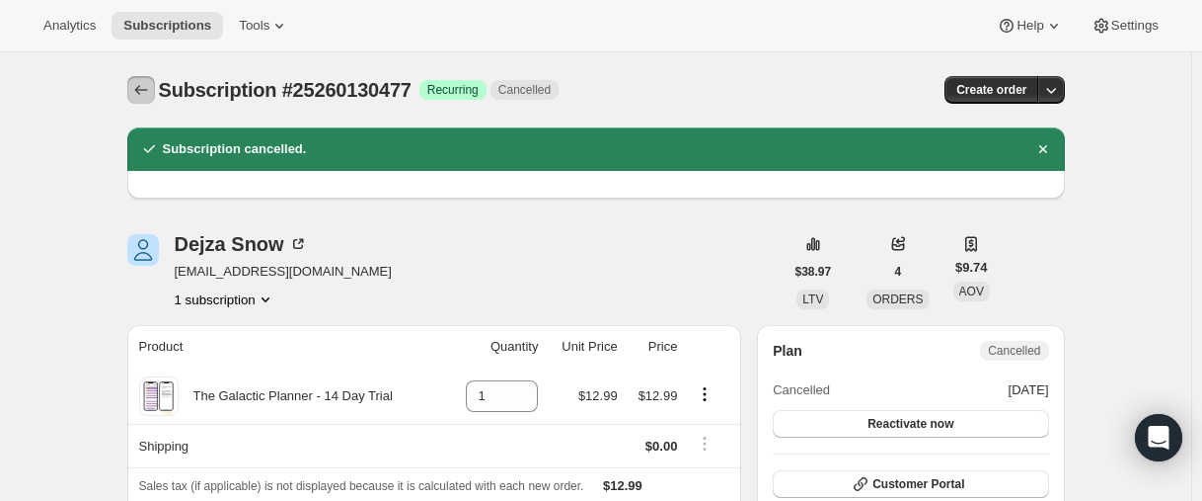
drag, startPoint x: 147, startPoint y: 82, endPoint x: 164, endPoint y: 2, distance: 81.7
click at [147, 81] on icon "Subscriptions" at bounding box center [141, 90] width 20 height 20
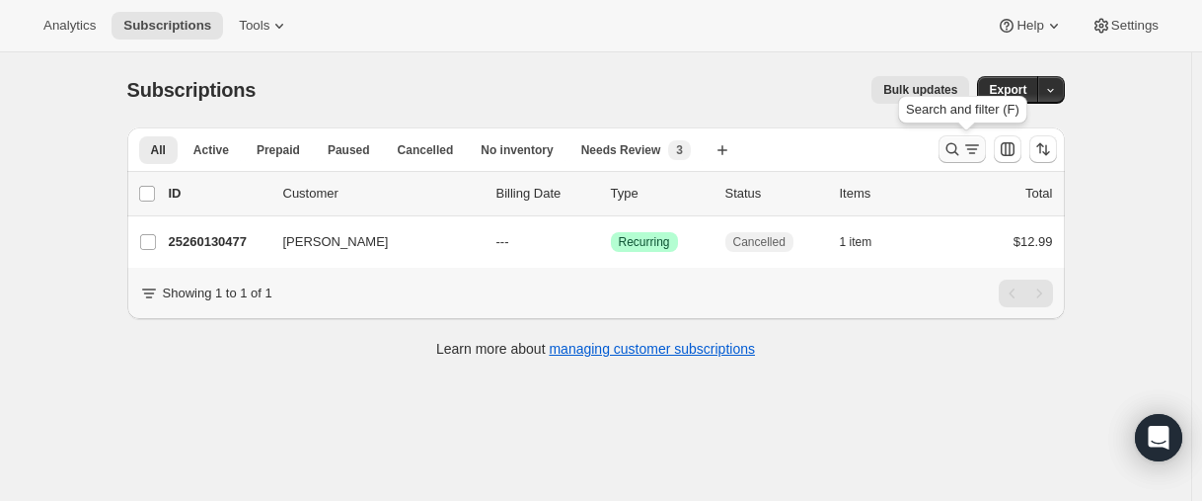
click at [947, 148] on icon "Search and filter results" at bounding box center [953, 149] width 20 height 20
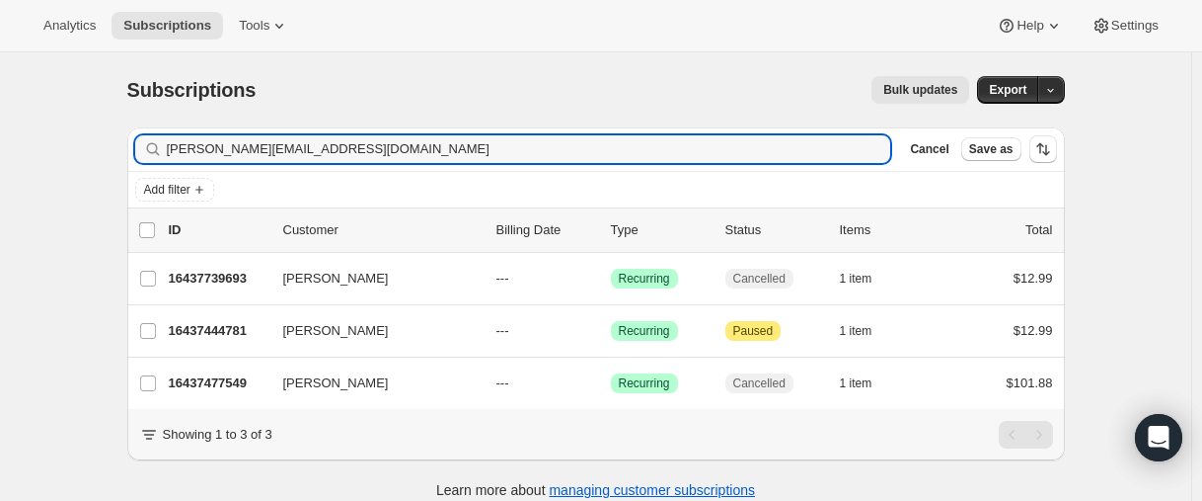
type input "[PERSON_NAME][EMAIL_ADDRESS][DOMAIN_NAME]"
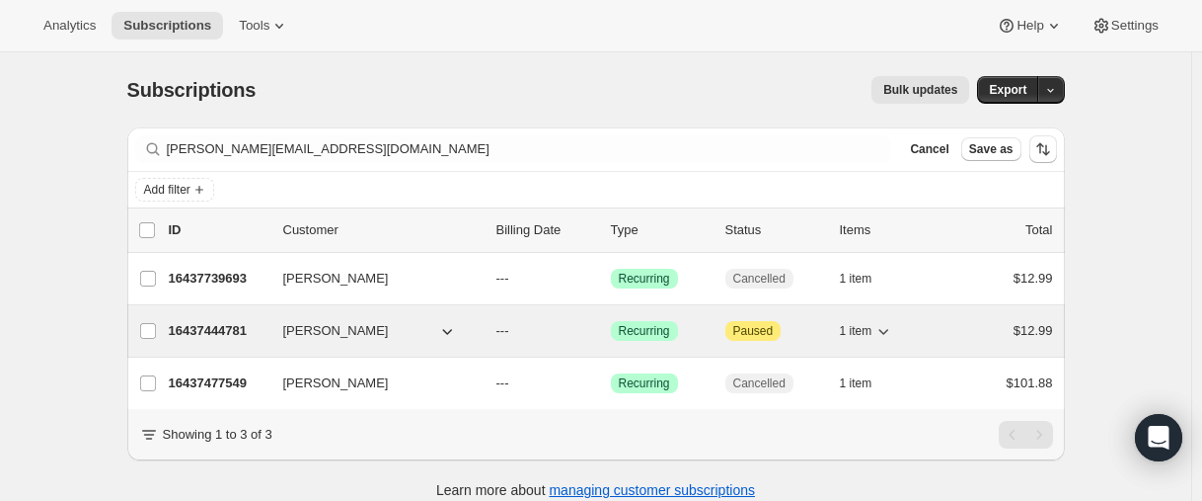
click at [195, 327] on p "16437444781" at bounding box center [218, 331] width 99 height 20
